Goal: Check status: Check status

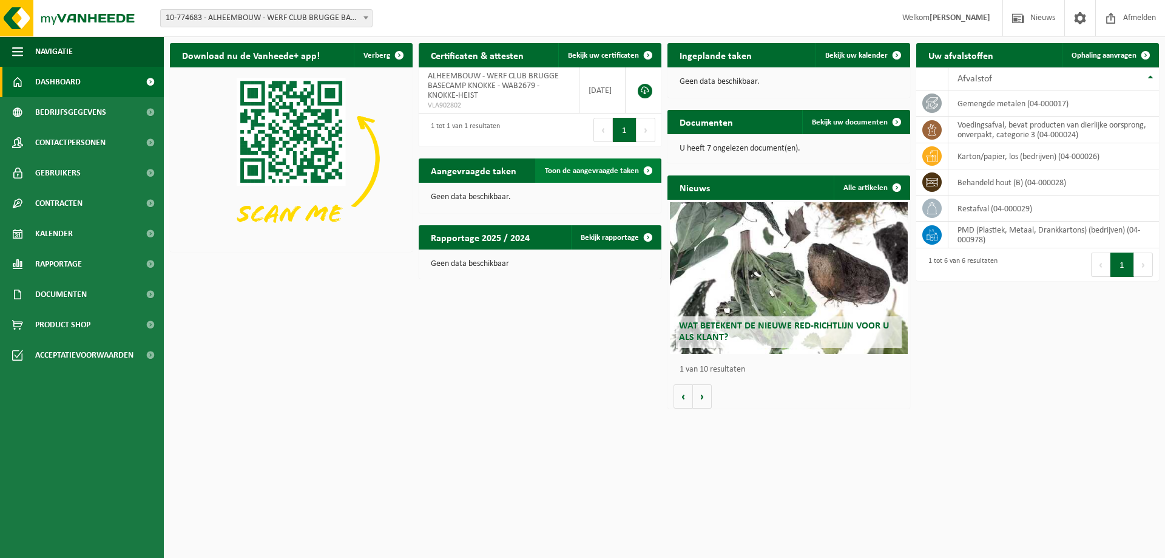
click at [594, 171] on span "Toon de aangevraagde taken" at bounding box center [592, 171] width 94 height 8
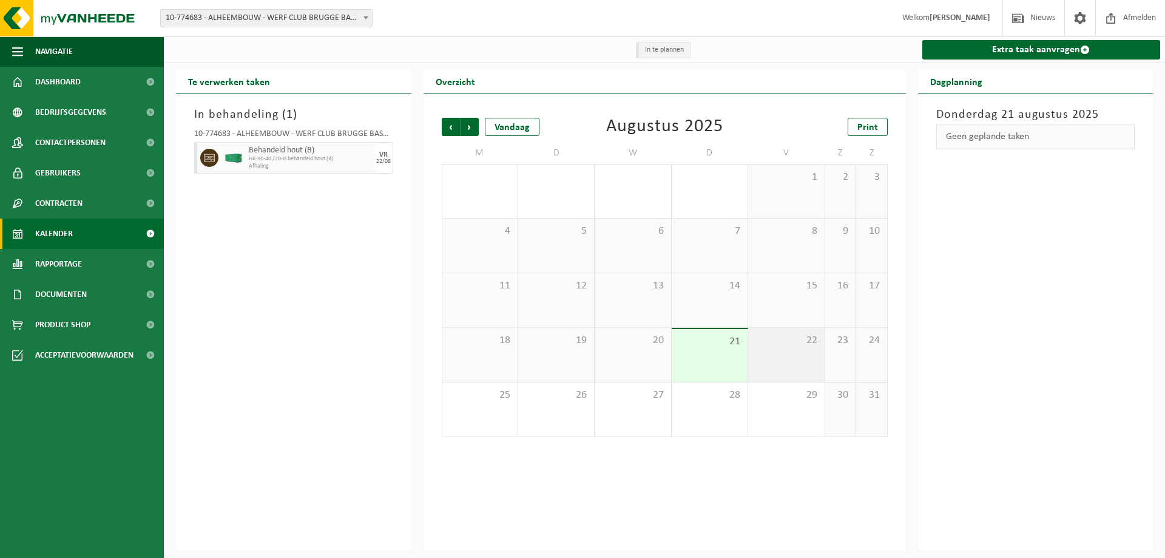
click at [770, 350] on div "22" at bounding box center [786, 355] width 76 height 54
click at [350, 156] on span "HK-XC-40 /20-G behandeld hout (B)" at bounding box center [310, 158] width 123 height 7
click at [357, 153] on span "Behandeld hout (B)" at bounding box center [310, 151] width 123 height 10
click at [383, 159] on div "22/08" at bounding box center [383, 161] width 15 height 6
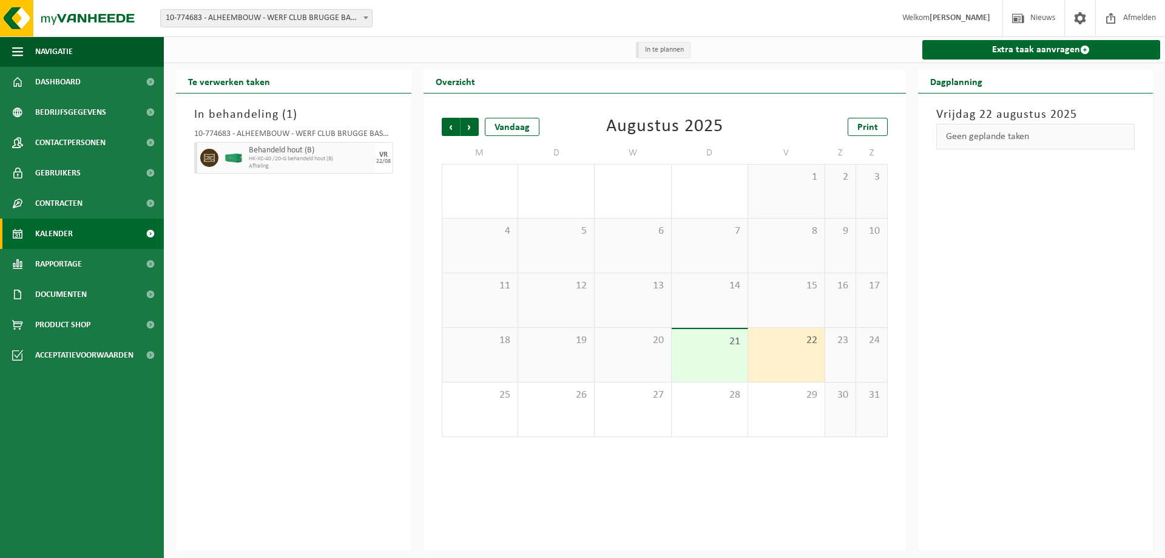
click at [250, 152] on span "Behandeld hout (B)" at bounding box center [310, 151] width 123 height 10
